Goal: Find specific page/section: Find specific page/section

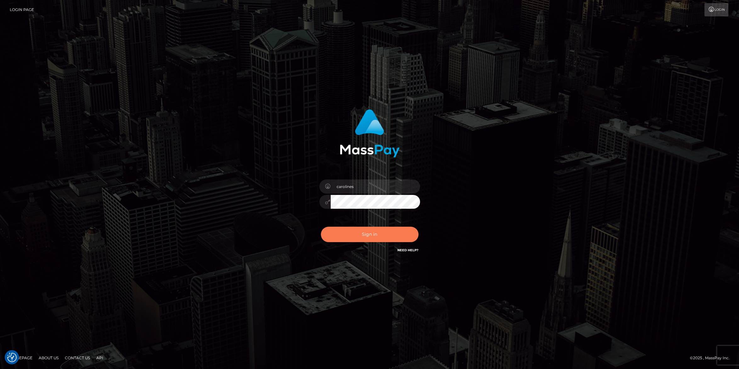
drag, startPoint x: 362, startPoint y: 234, endPoint x: 361, endPoint y: 222, distance: 12.0
click at [362, 234] on button "Sign in" at bounding box center [370, 234] width 98 height 15
click at [363, 234] on button "Sign in" at bounding box center [370, 234] width 98 height 15
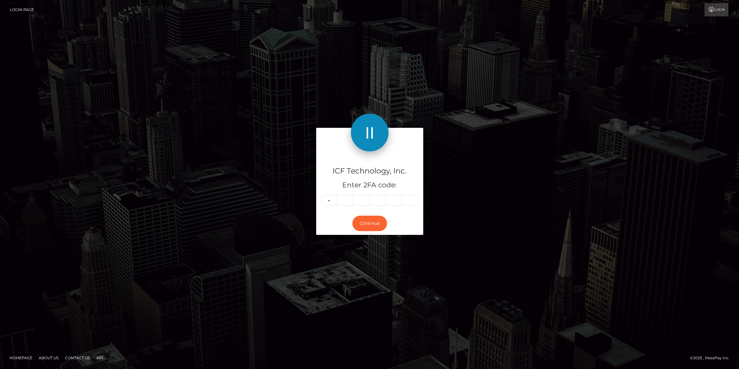
type input "9"
type input "6"
type input "2"
type input "3"
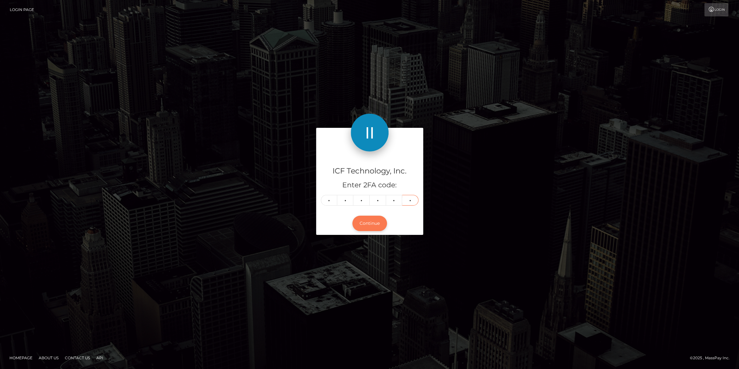
type input "9"
drag, startPoint x: 366, startPoint y: 225, endPoint x: 452, endPoint y: 161, distance: 107.9
click at [366, 225] on button "Continue" at bounding box center [370, 223] width 35 height 15
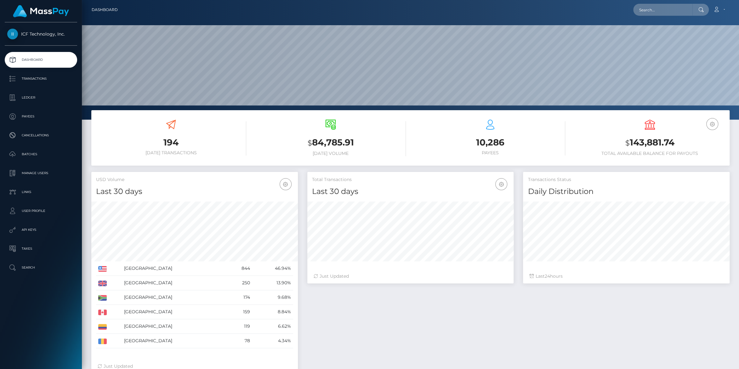
scroll to position [111, 206]
click at [33, 113] on p "Payees" at bounding box center [40, 116] width 67 height 9
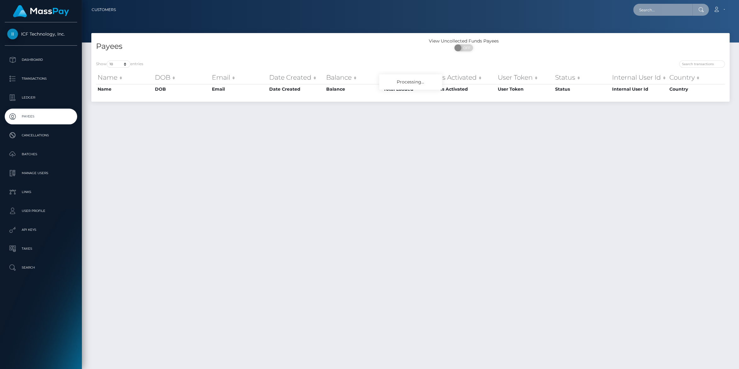
click at [653, 5] on input "text" at bounding box center [663, 10] width 59 height 12
paste input "[EMAIL_ADDRESS][DOMAIN_NAME]"
type input "[EMAIL_ADDRESS][DOMAIN_NAME]"
click at [650, 30] on link "Mamohanoe Clementina Motaung" at bounding box center [659, 33] width 50 height 12
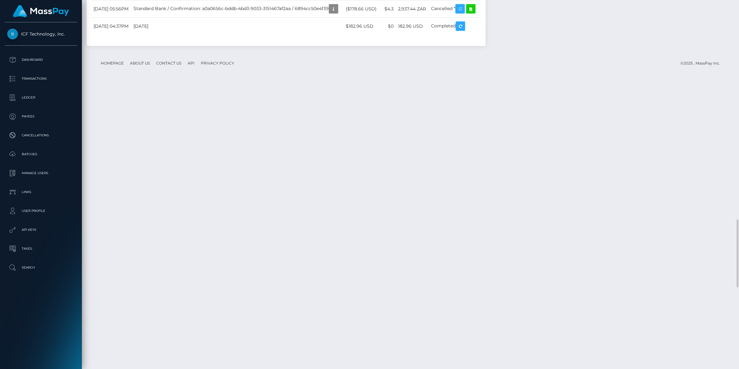
scroll to position [1431, 0]
